Goal: Information Seeking & Learning: Learn about a topic

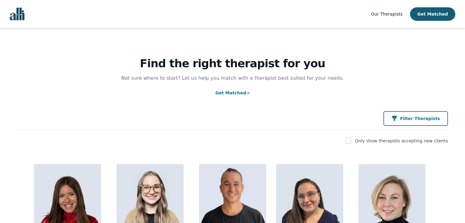
click at [407, 113] on button "Filter Therapists" at bounding box center [416, 118] width 65 height 15
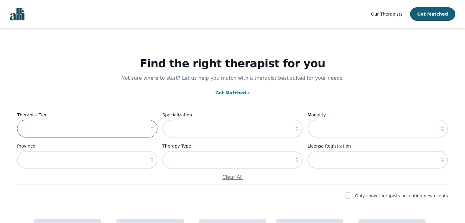
click at [137, 131] on input "text" at bounding box center [87, 129] width 140 height 18
click at [148, 132] on button "button" at bounding box center [152, 129] width 11 height 18
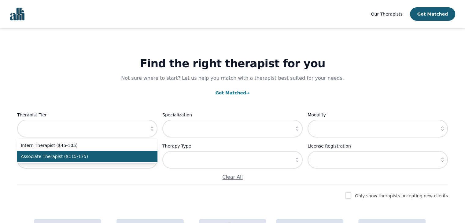
click at [128, 154] on span "Associate Therapist ($115-175)" at bounding box center [84, 157] width 126 height 6
type input "Associate Therapist ($115-175)"
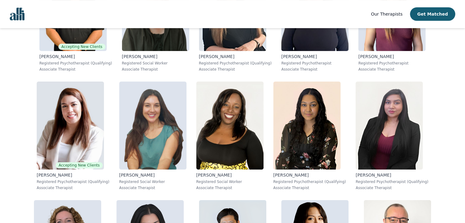
scroll to position [257, 0]
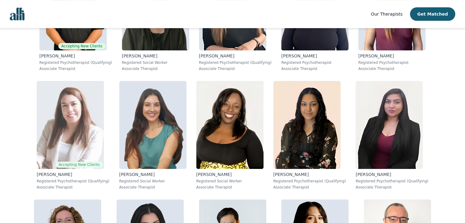
click at [98, 123] on img at bounding box center [70, 125] width 67 height 88
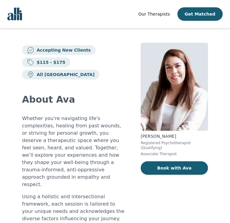
click at [155, 17] on link "Our Therapists" at bounding box center [154, 13] width 32 height 7
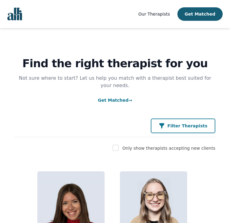
click at [206, 123] on p "Filter Therapists" at bounding box center [187, 126] width 40 height 6
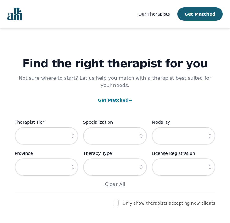
click at [75, 133] on icon "button" at bounding box center [73, 136] width 6 height 6
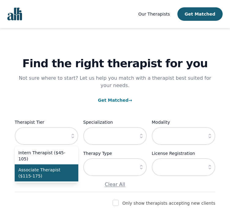
click at [64, 167] on span "Associate Therapist ($115-175)" at bounding box center [42, 173] width 49 height 12
type input "Associate Therapist ($115-175)"
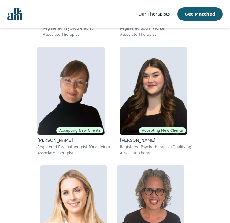
scroll to position [1367, 0]
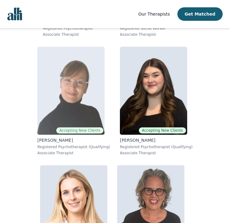
click at [88, 98] on img at bounding box center [70, 91] width 67 height 88
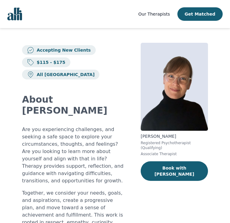
click at [156, 12] on span "Our Therapists" at bounding box center [154, 14] width 32 height 5
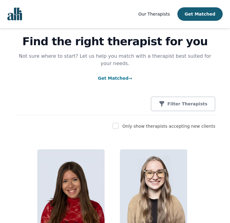
scroll to position [22, 0]
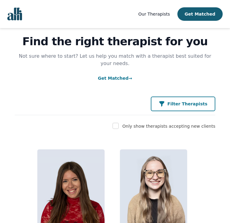
click at [187, 101] on p "Filter Therapists" at bounding box center [187, 104] width 40 height 6
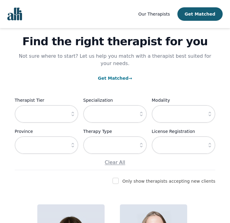
click at [75, 110] on button "button" at bounding box center [72, 114] width 11 height 18
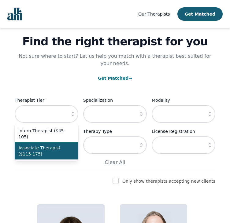
click at [53, 146] on span "Associate Therapist ($115-175)" at bounding box center [42, 151] width 49 height 12
type input "Associate Therapist ($115-175)"
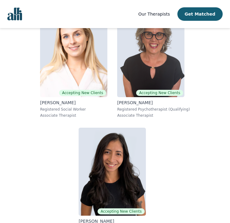
scroll to position [1563, 0]
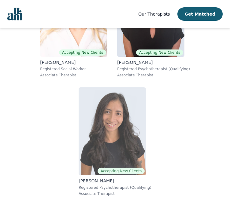
click at [123, 123] on img at bounding box center [112, 131] width 67 height 88
